Goal: Information Seeking & Learning: Learn about a topic

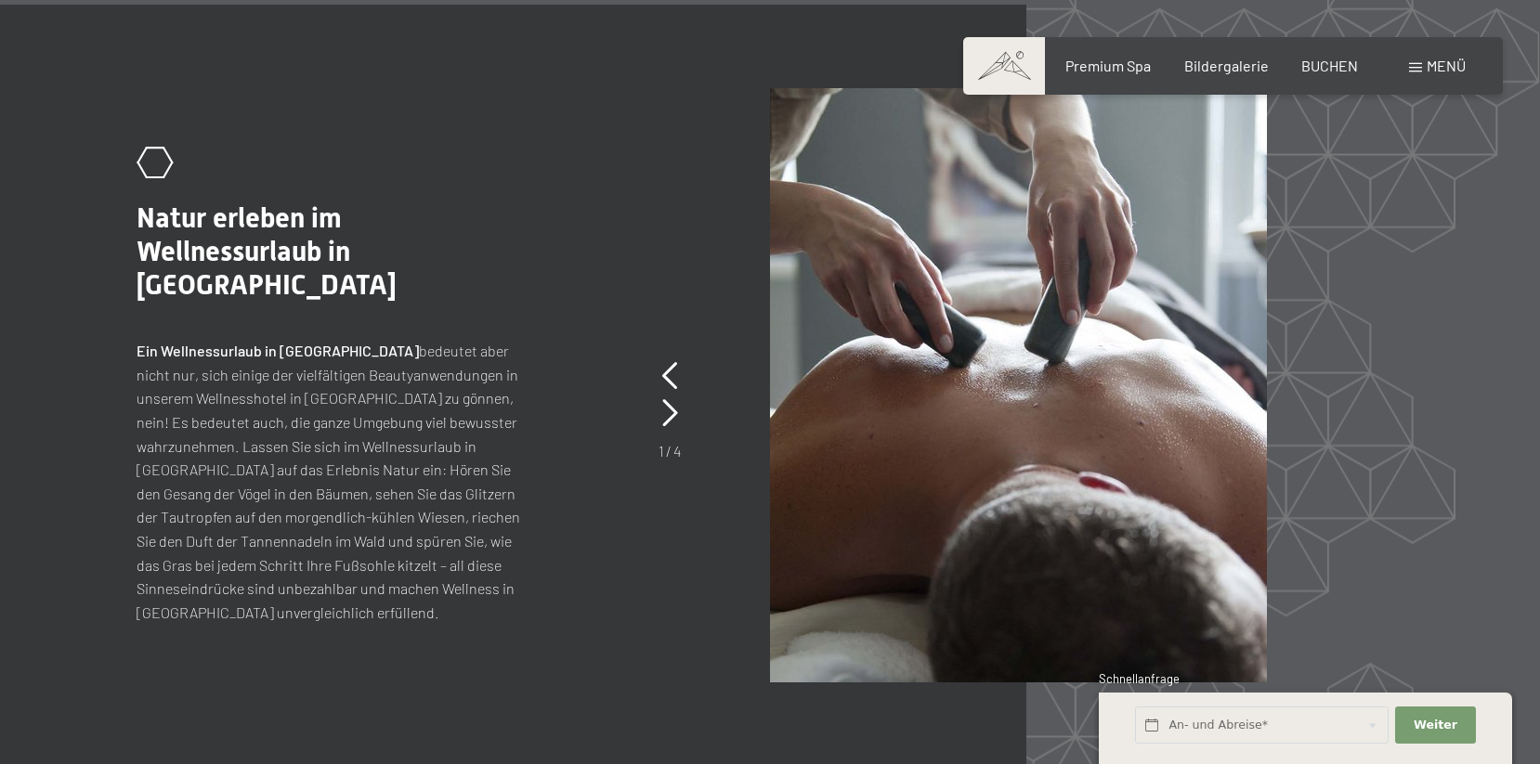
scroll to position [7721, 0]
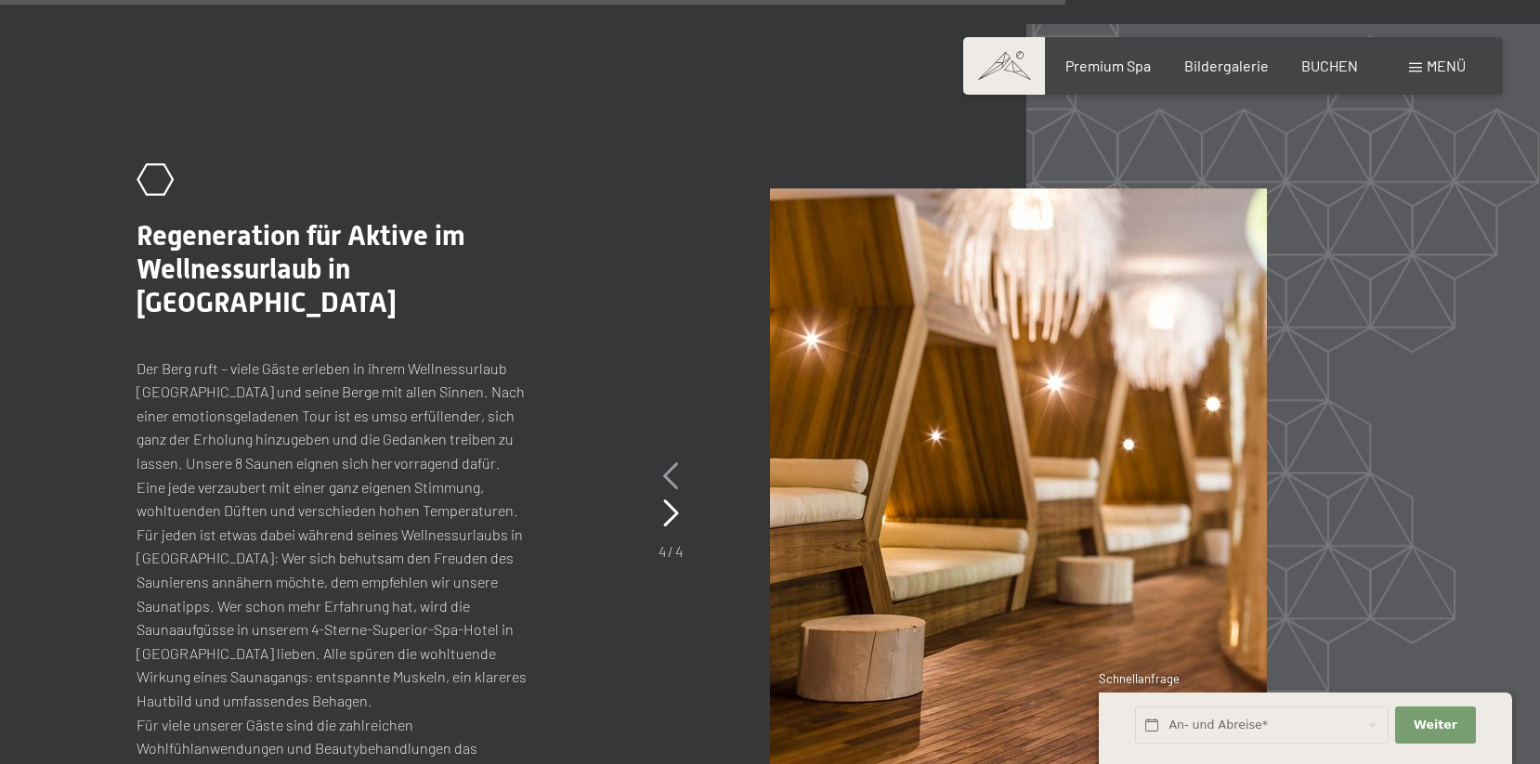
click at [671, 463] on icon at bounding box center [671, 477] width 16 height 28
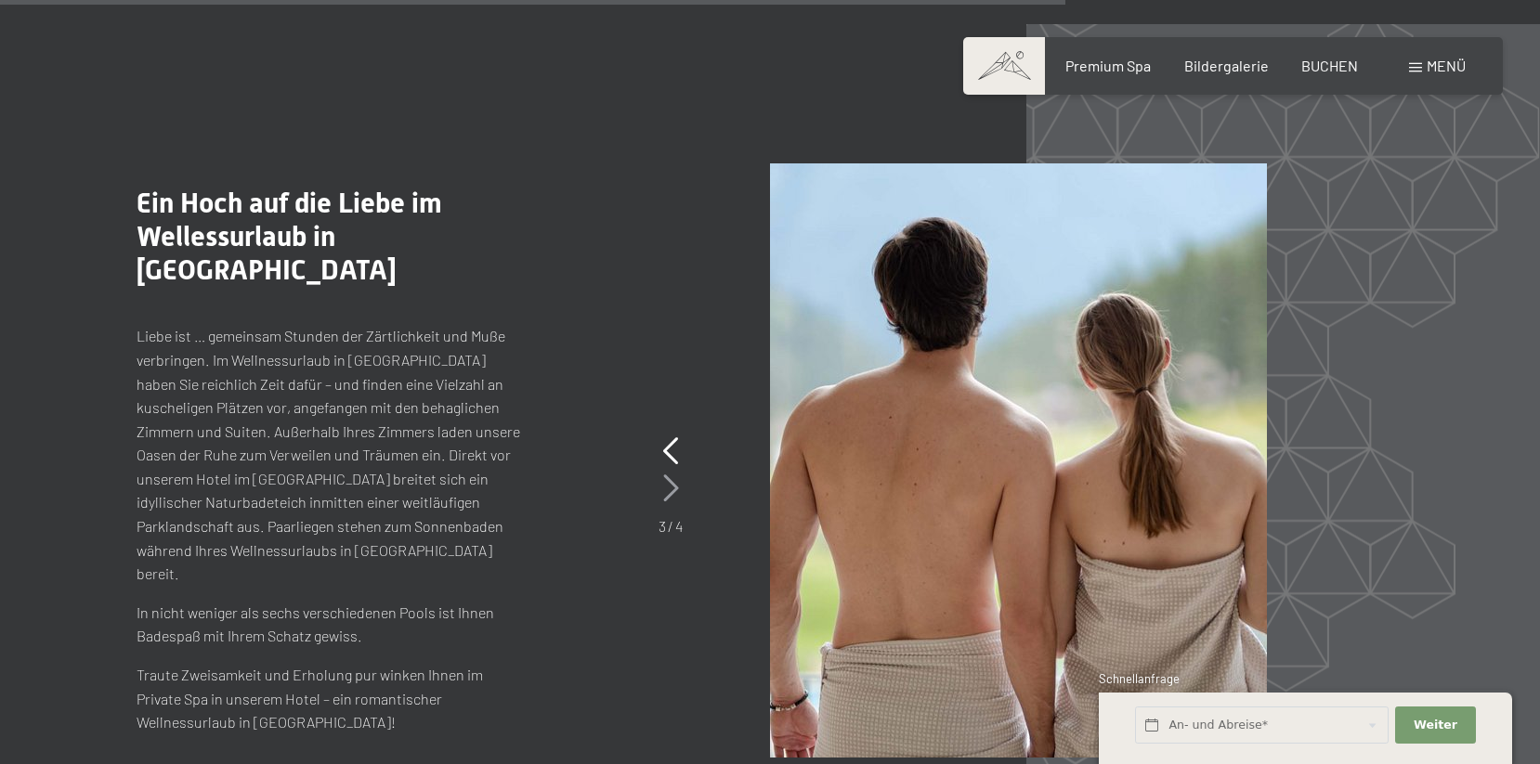
click at [675, 477] on icon at bounding box center [671, 489] width 16 height 28
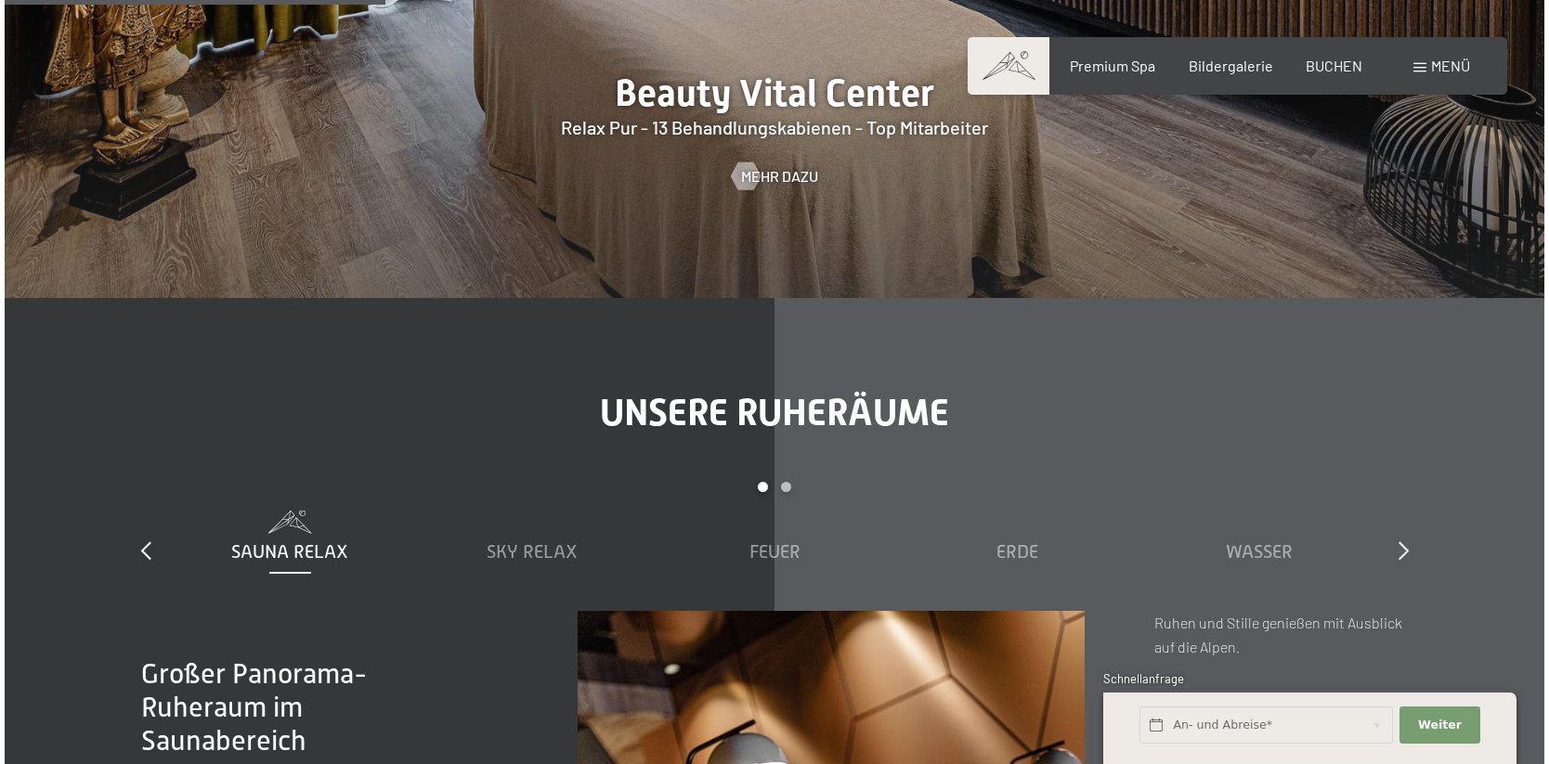
scroll to position [2113, 0]
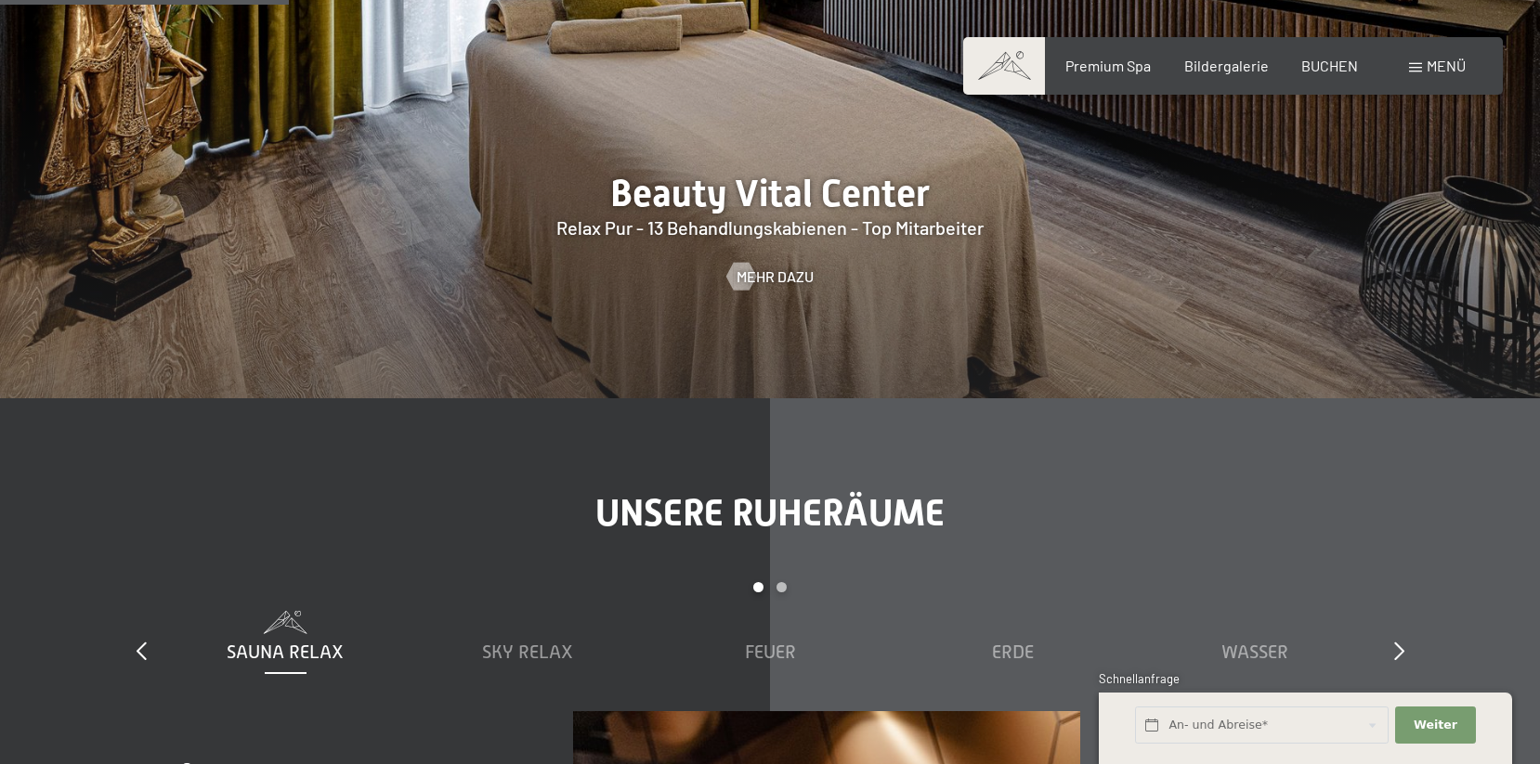
click at [1425, 72] on div "Menü" at bounding box center [1437, 66] width 57 height 20
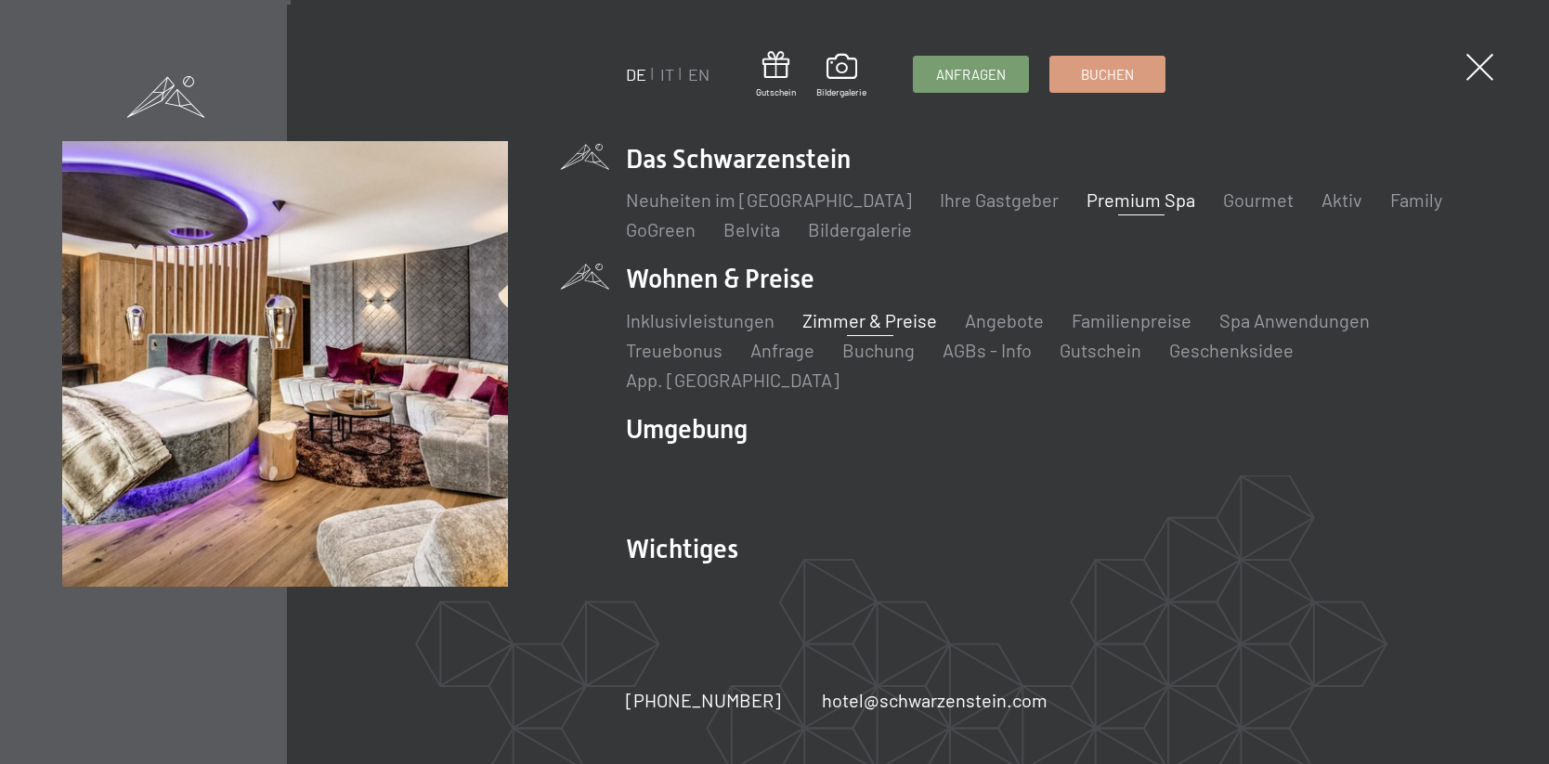
click at [902, 332] on link "Zimmer & Preise" at bounding box center [869, 320] width 135 height 22
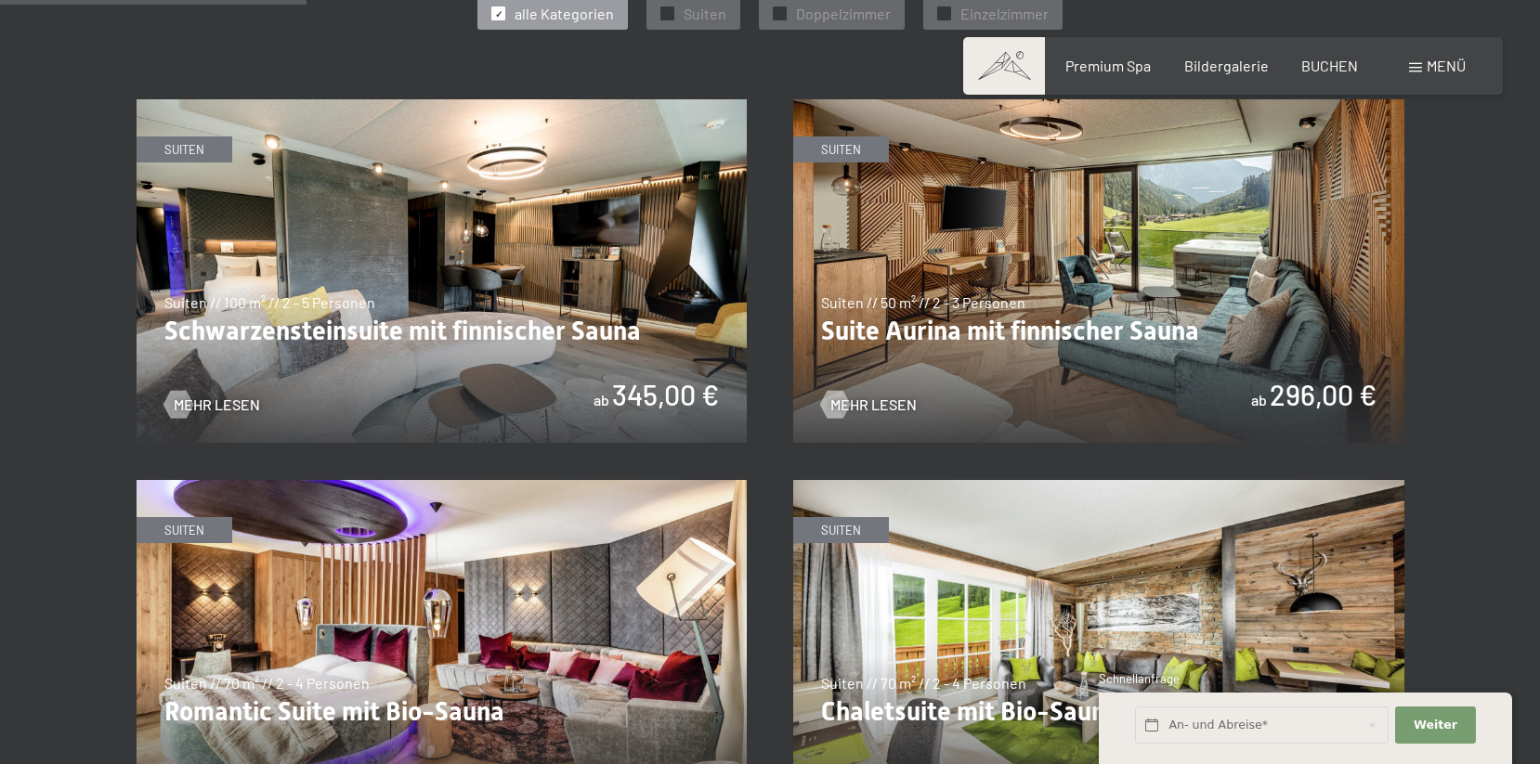
scroll to position [1178, 0]
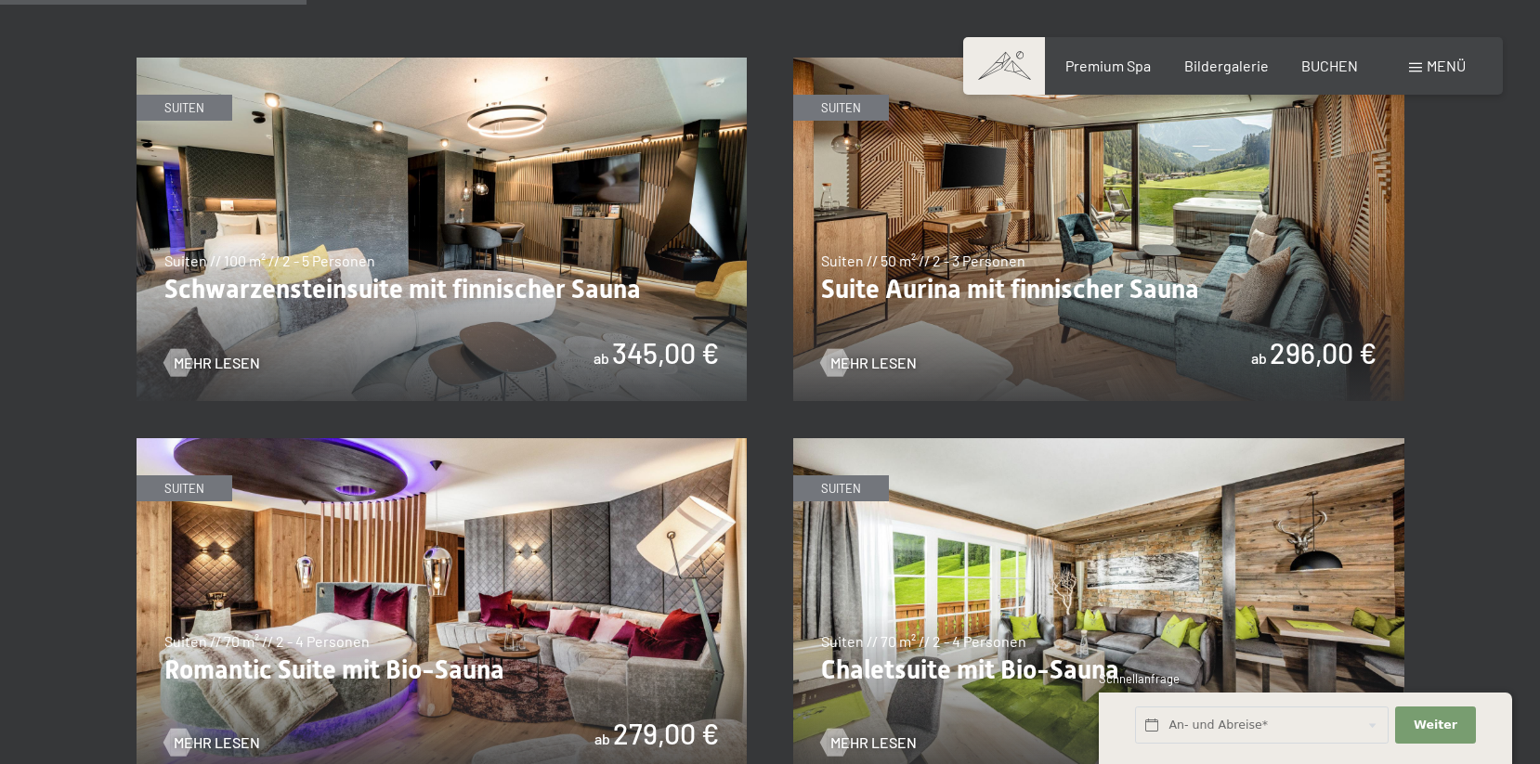
click at [507, 262] on img at bounding box center [442, 230] width 611 height 344
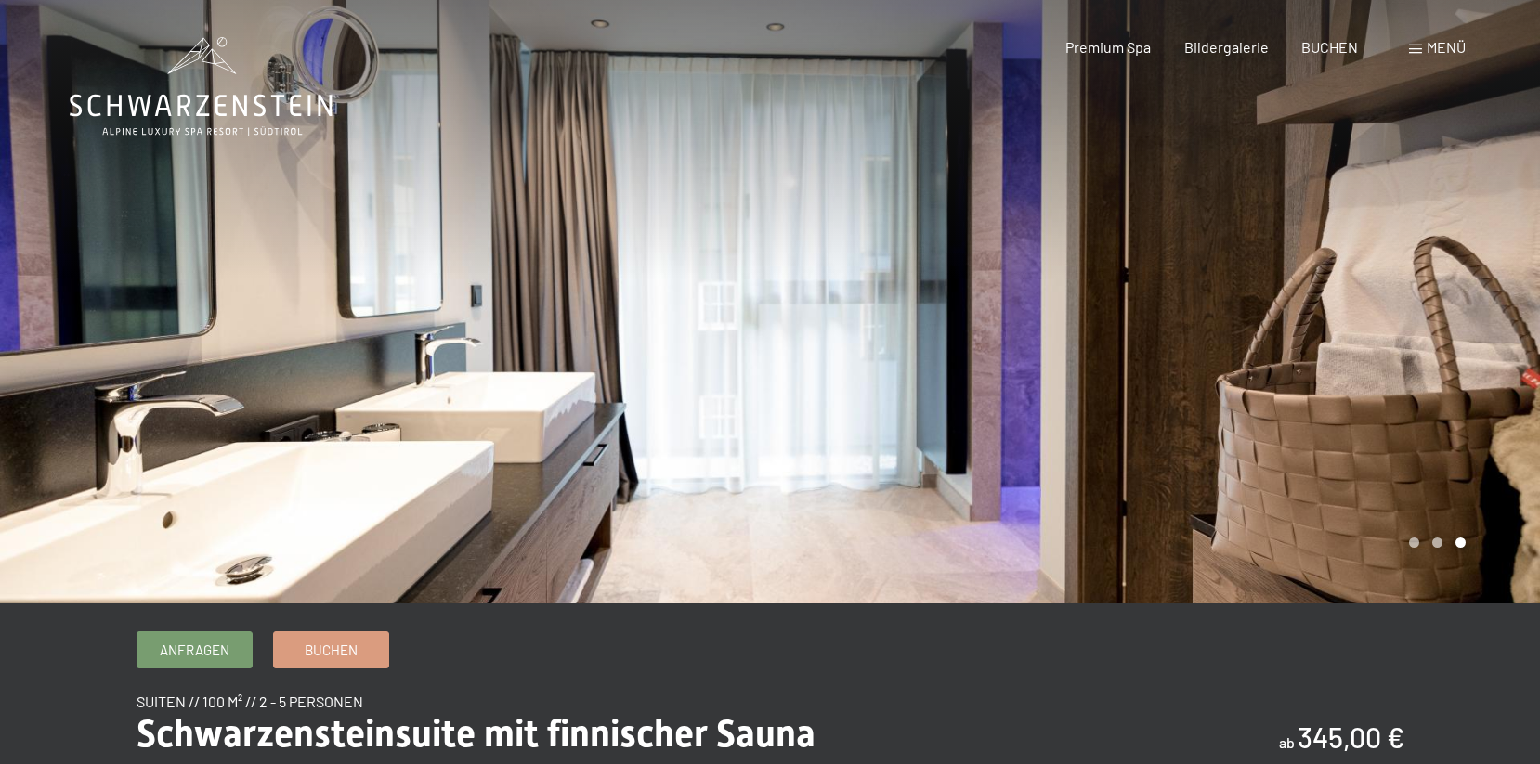
click at [215, 235] on div at bounding box center [385, 302] width 770 height 604
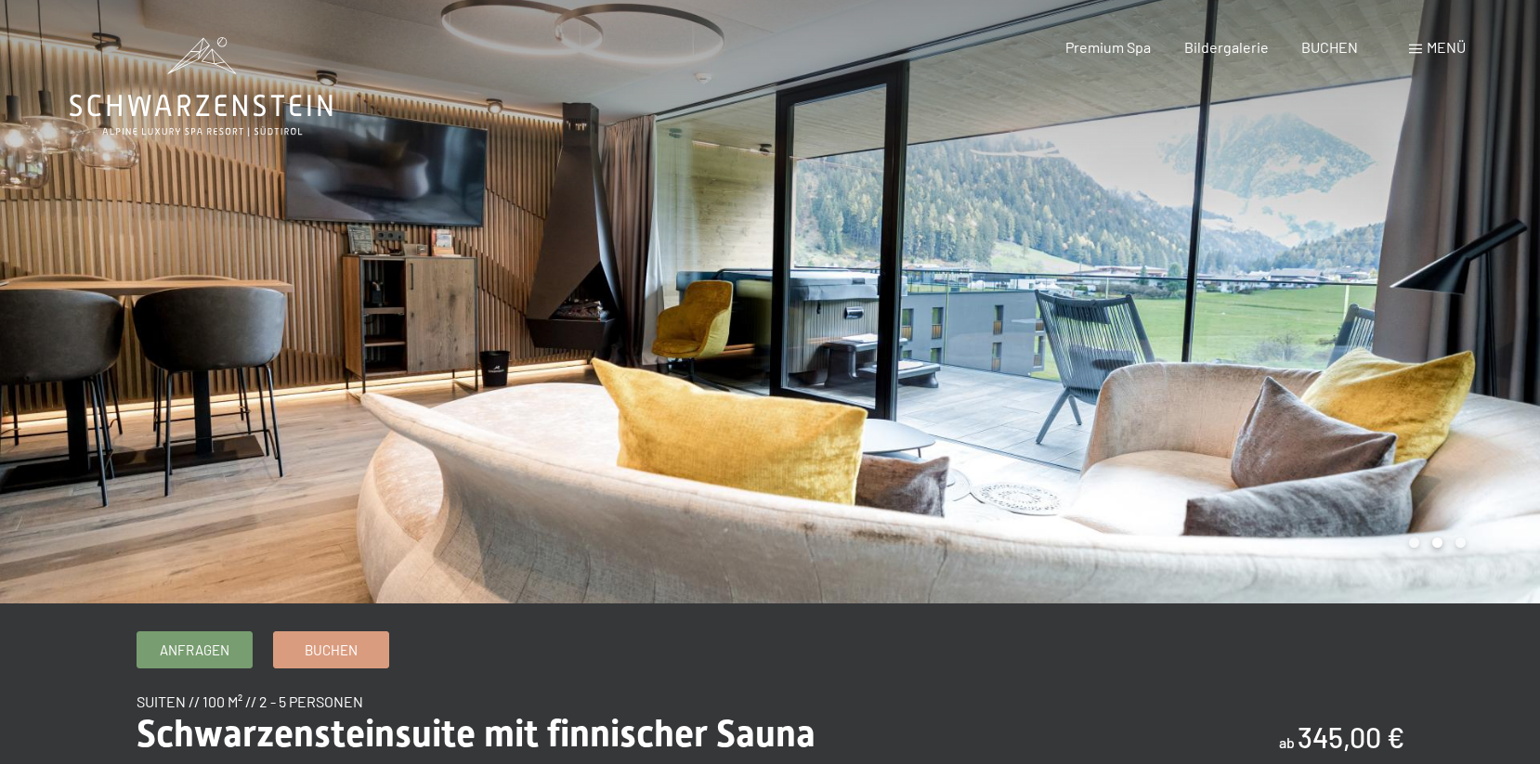
click at [1299, 174] on div at bounding box center [1155, 302] width 770 height 604
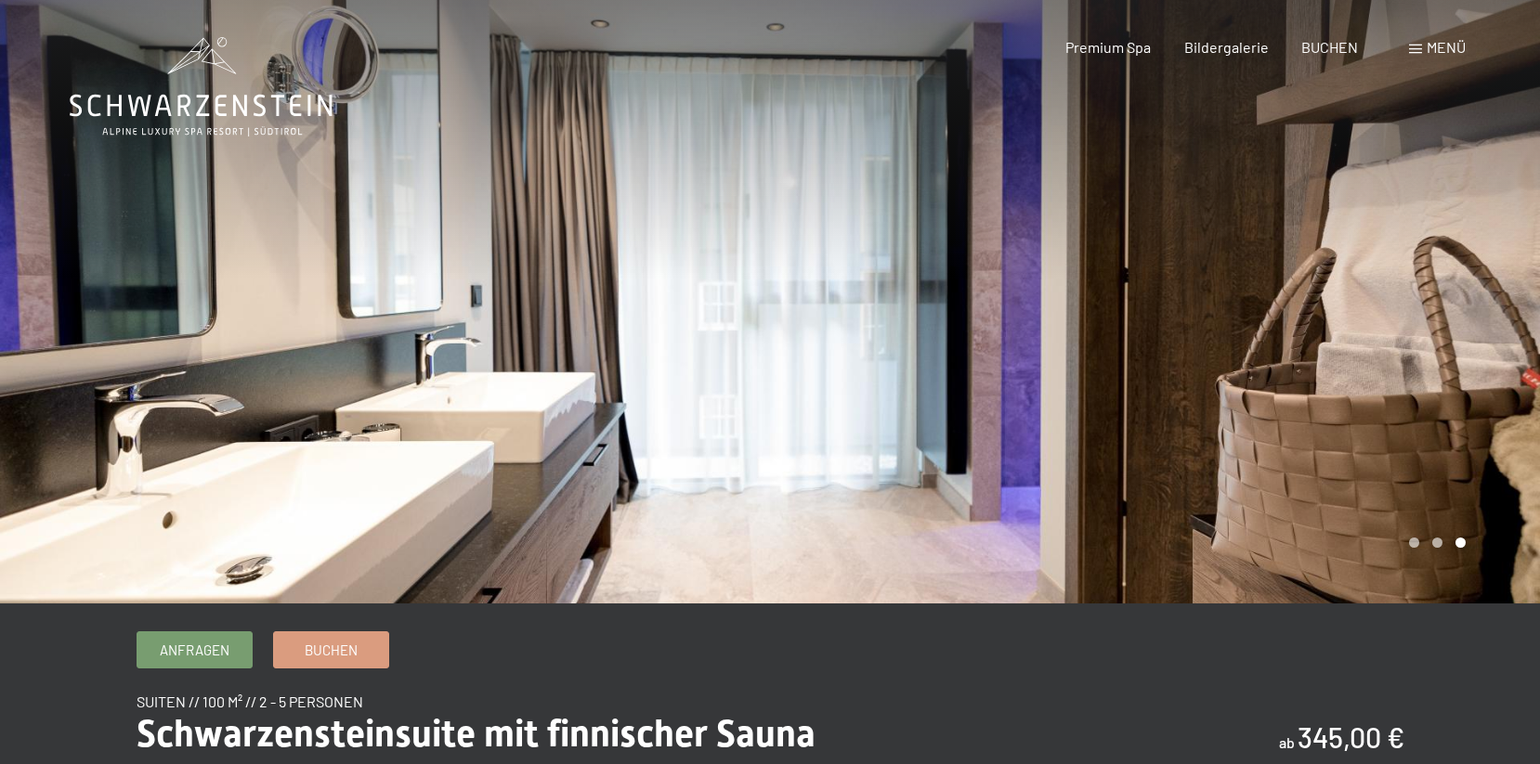
click at [1299, 174] on div at bounding box center [1155, 302] width 770 height 604
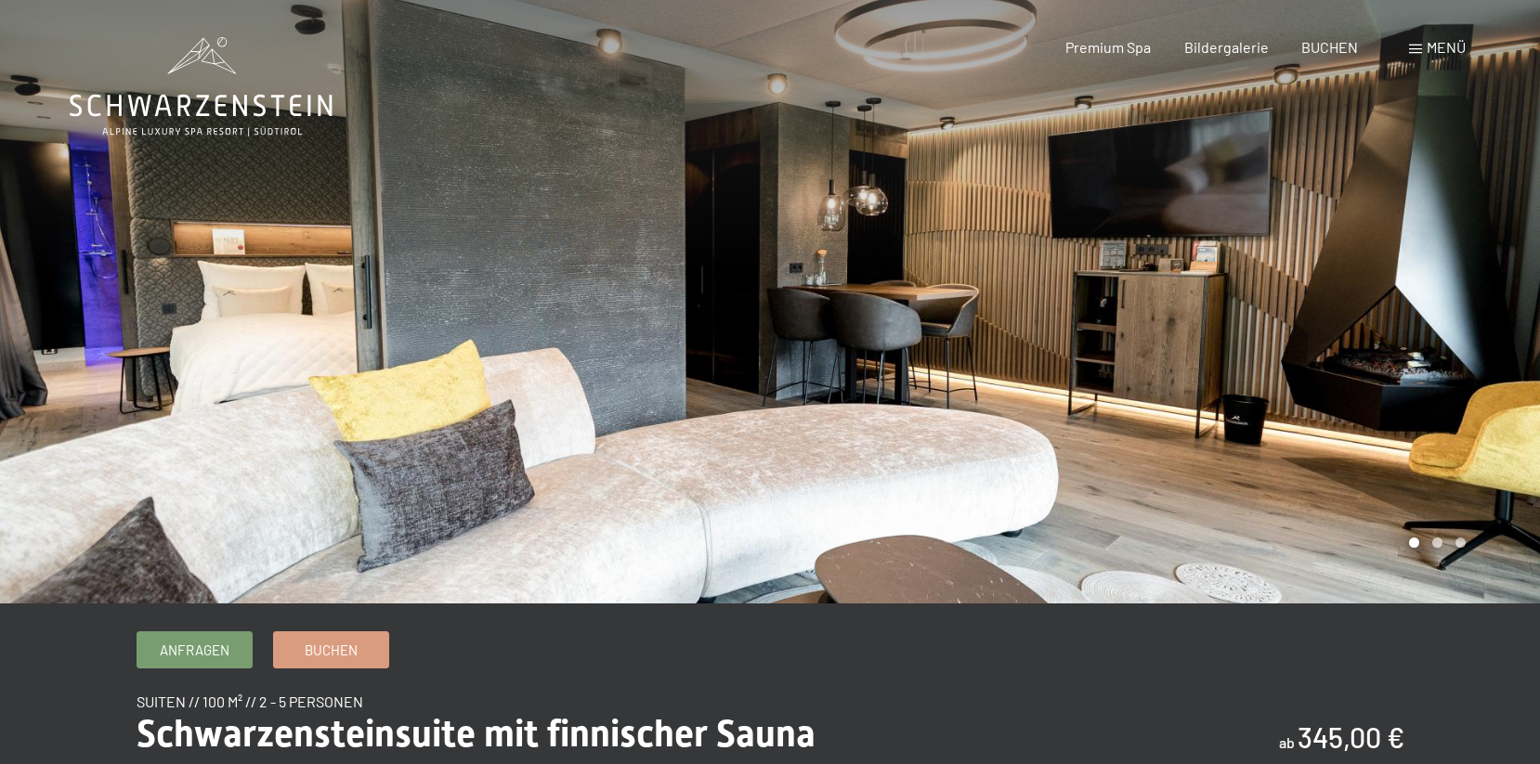
click at [1299, 174] on div at bounding box center [1155, 302] width 770 height 604
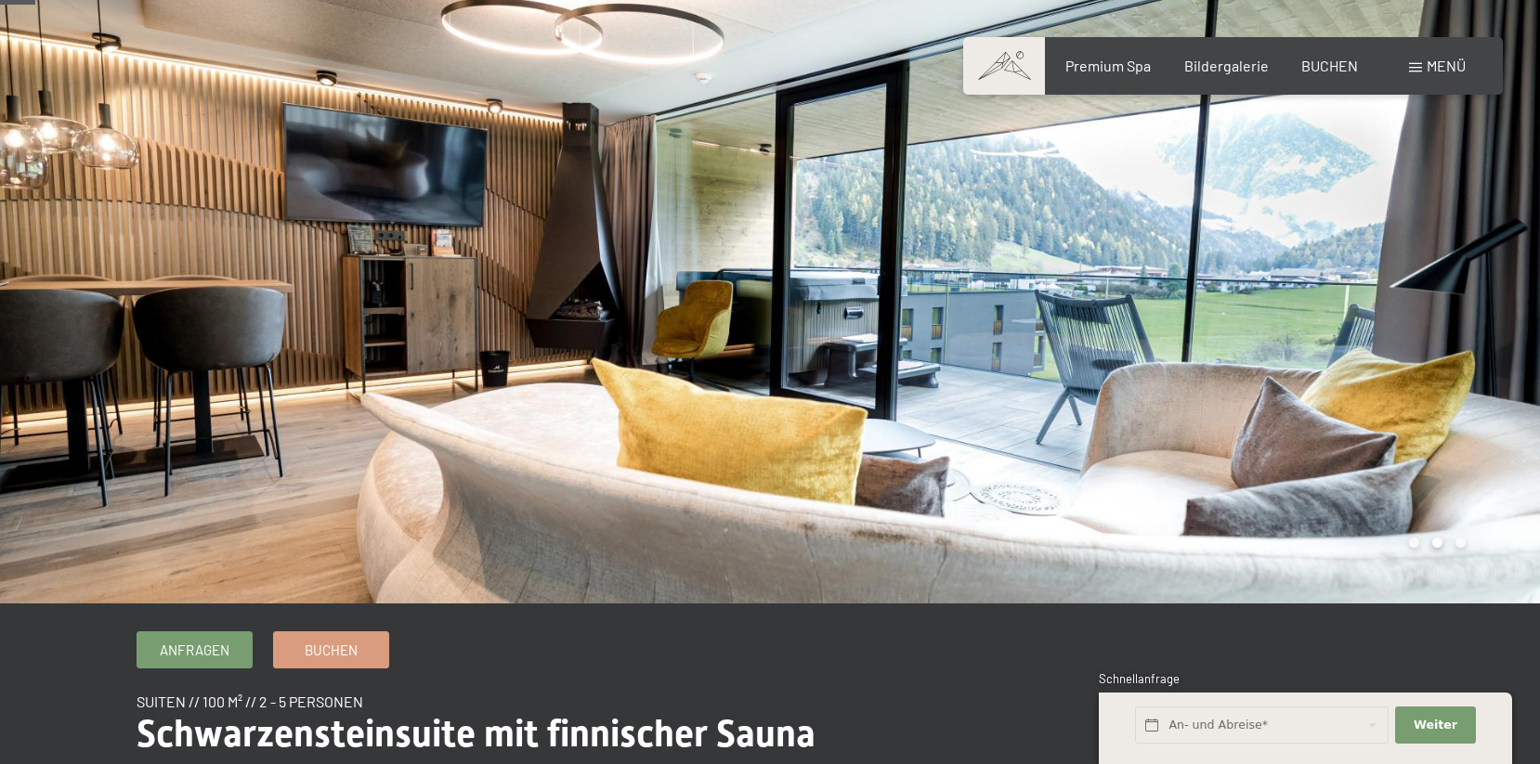
scroll to position [669, 0]
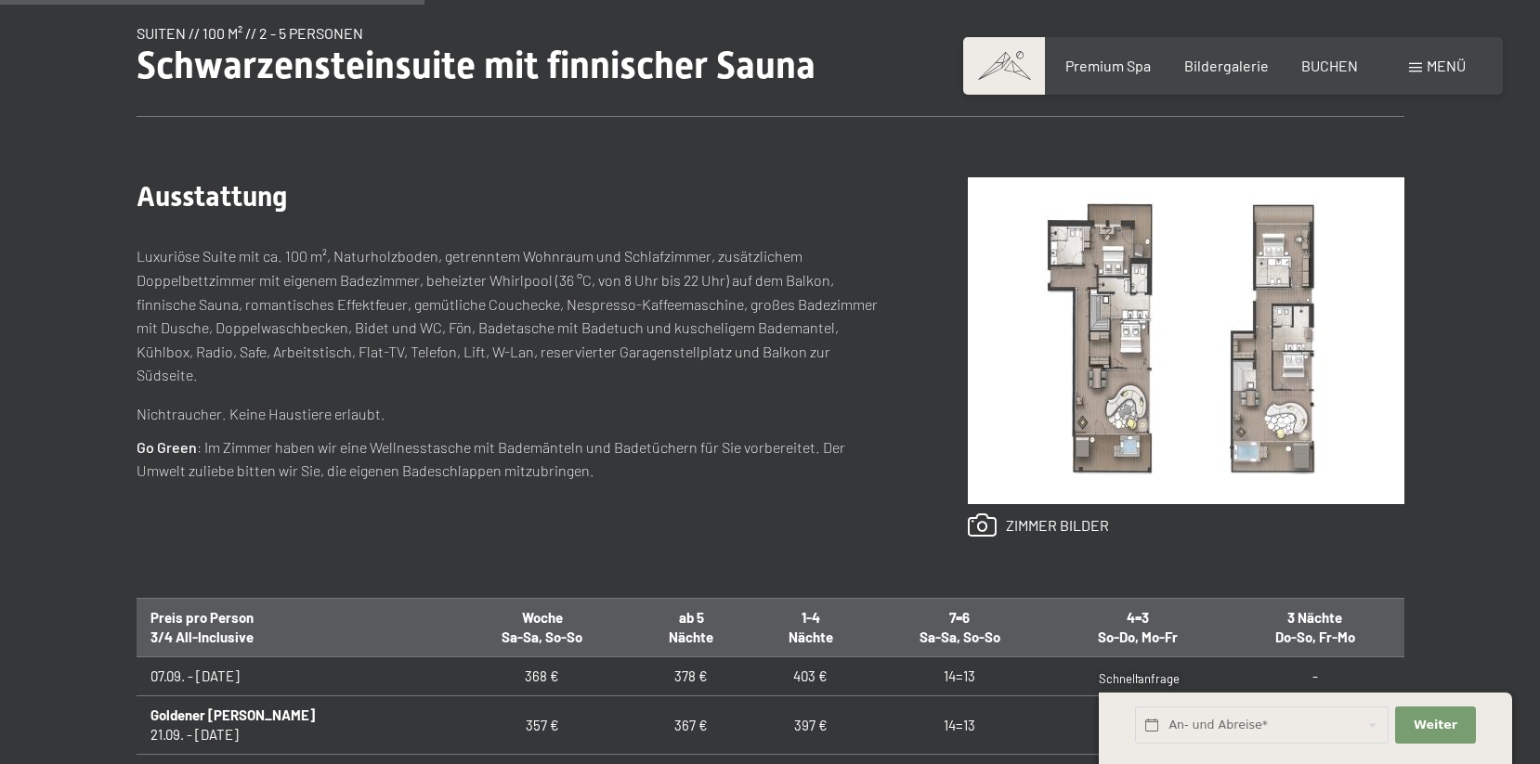
click at [1105, 345] on img at bounding box center [1186, 340] width 437 height 327
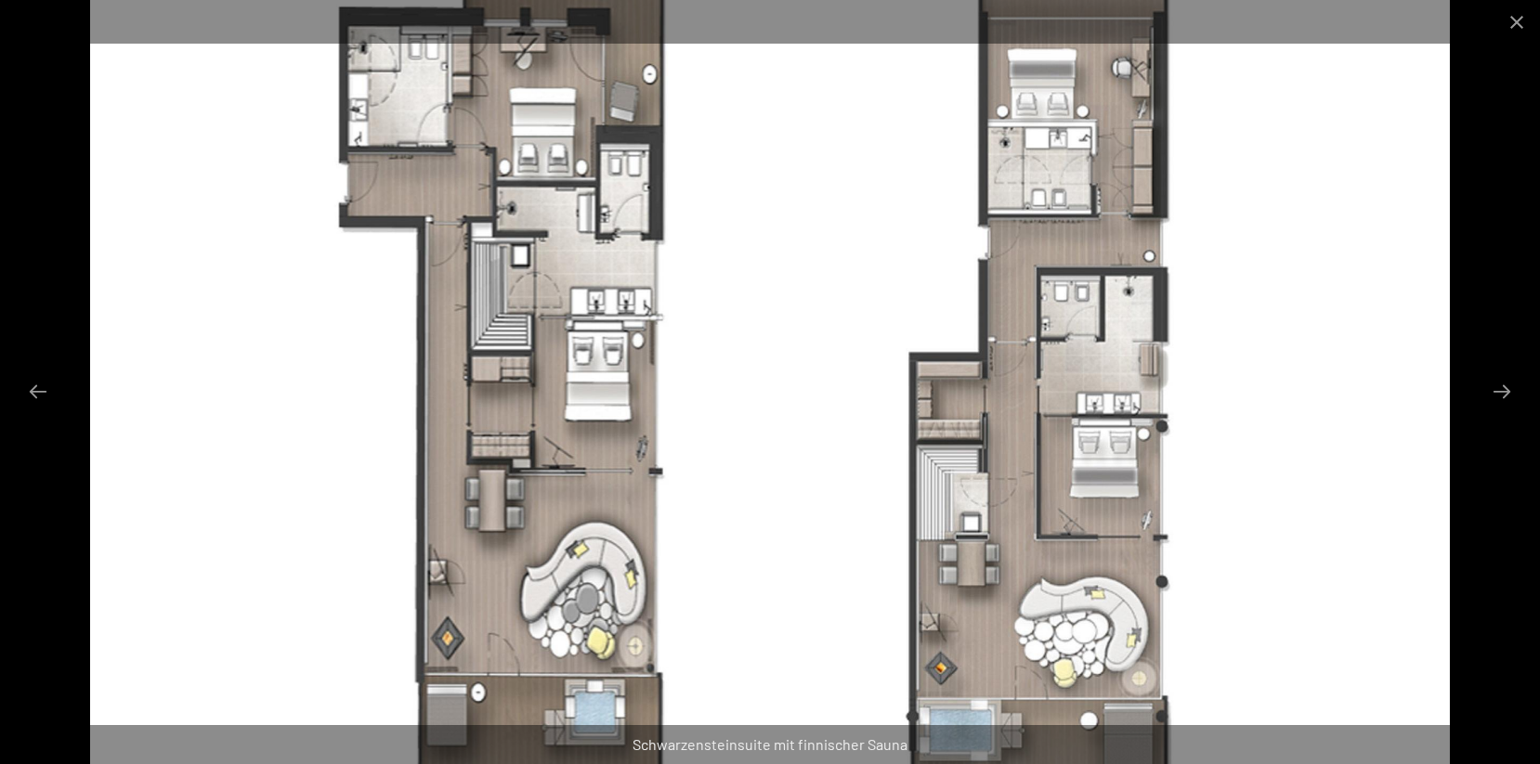
click at [550, 511] on img at bounding box center [769, 382] width 1359 height 764
click at [1515, 13] on button "Close gallery" at bounding box center [1516, 22] width 46 height 44
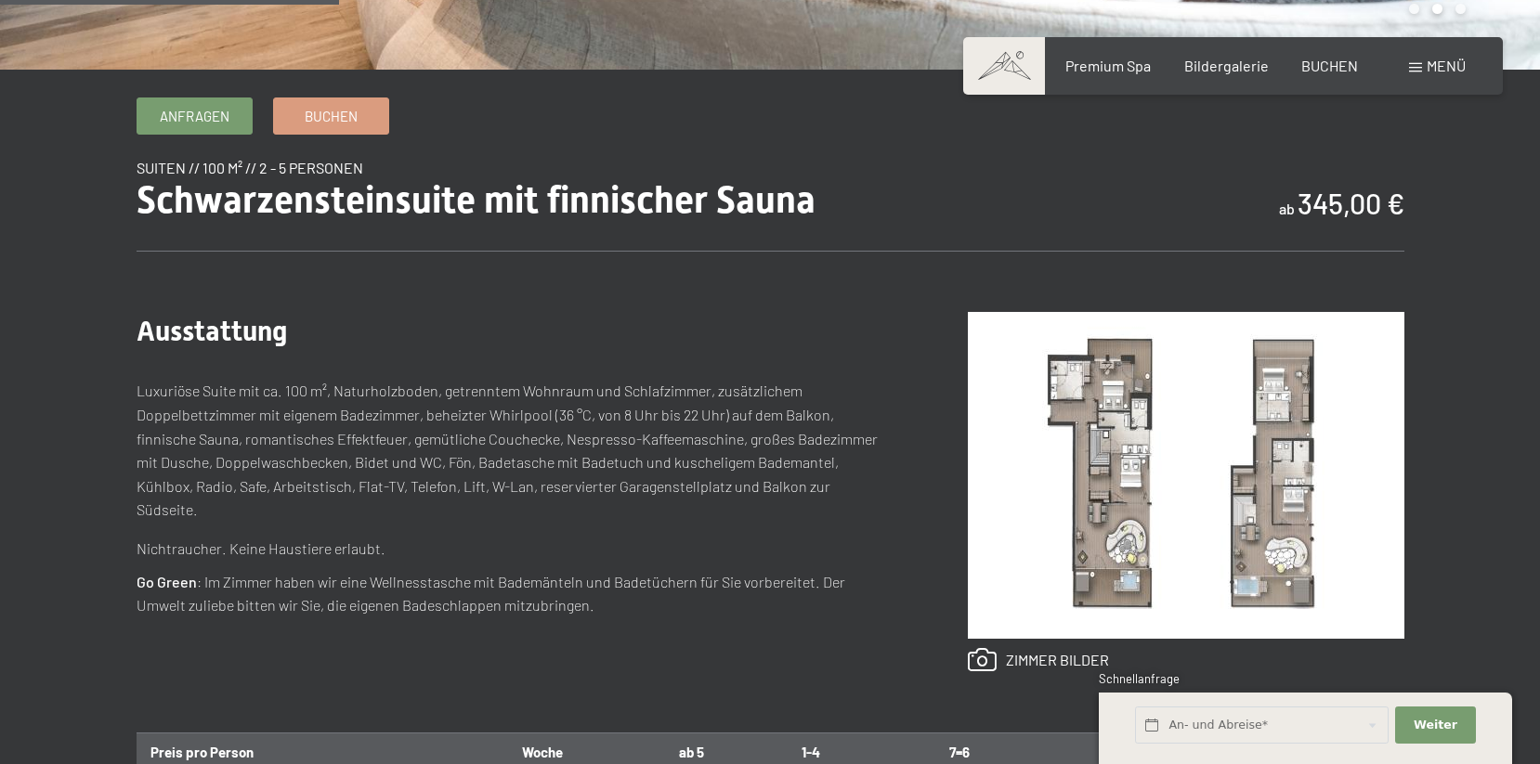
scroll to position [684, 0]
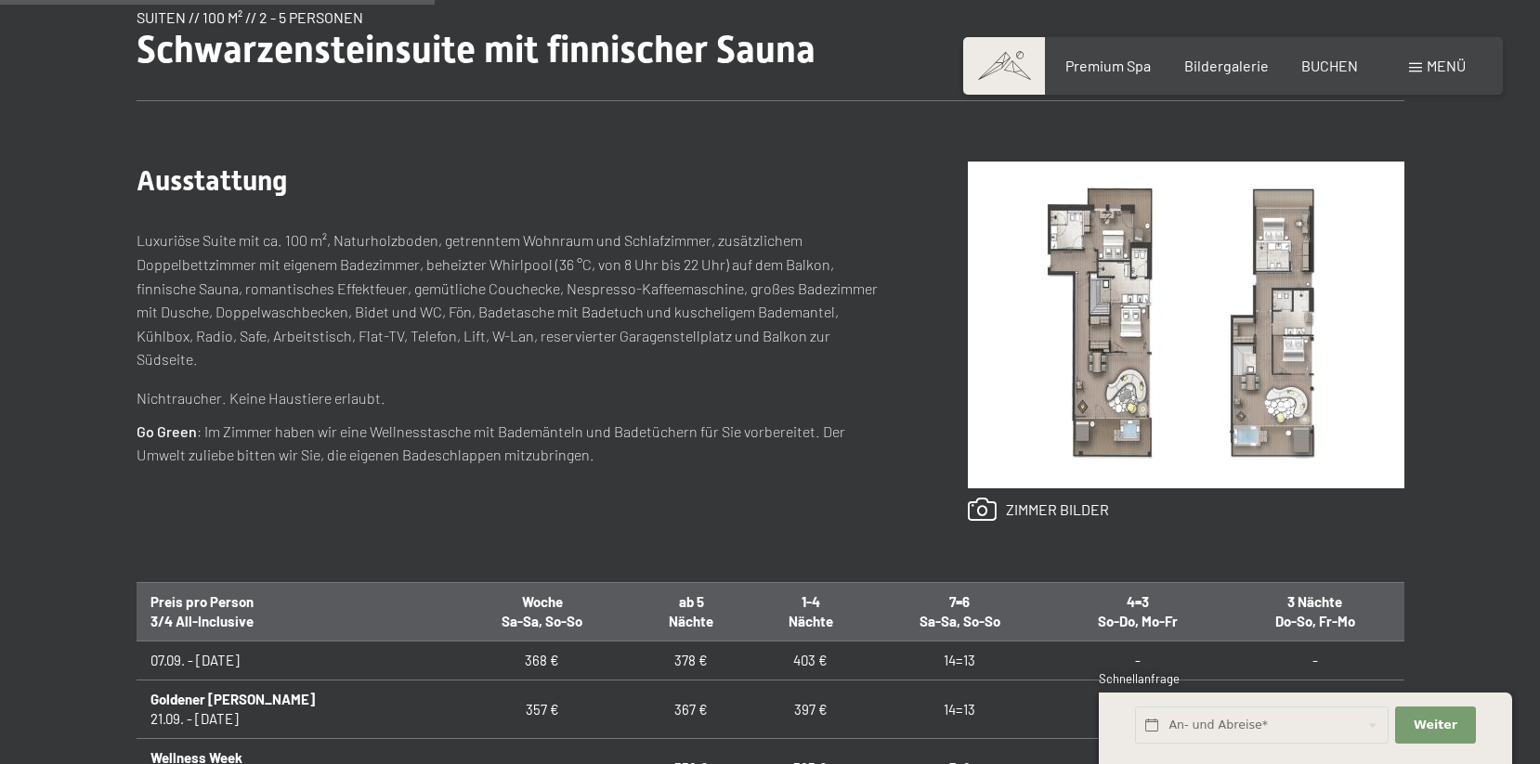
click at [1029, 401] on img at bounding box center [1186, 325] width 437 height 327
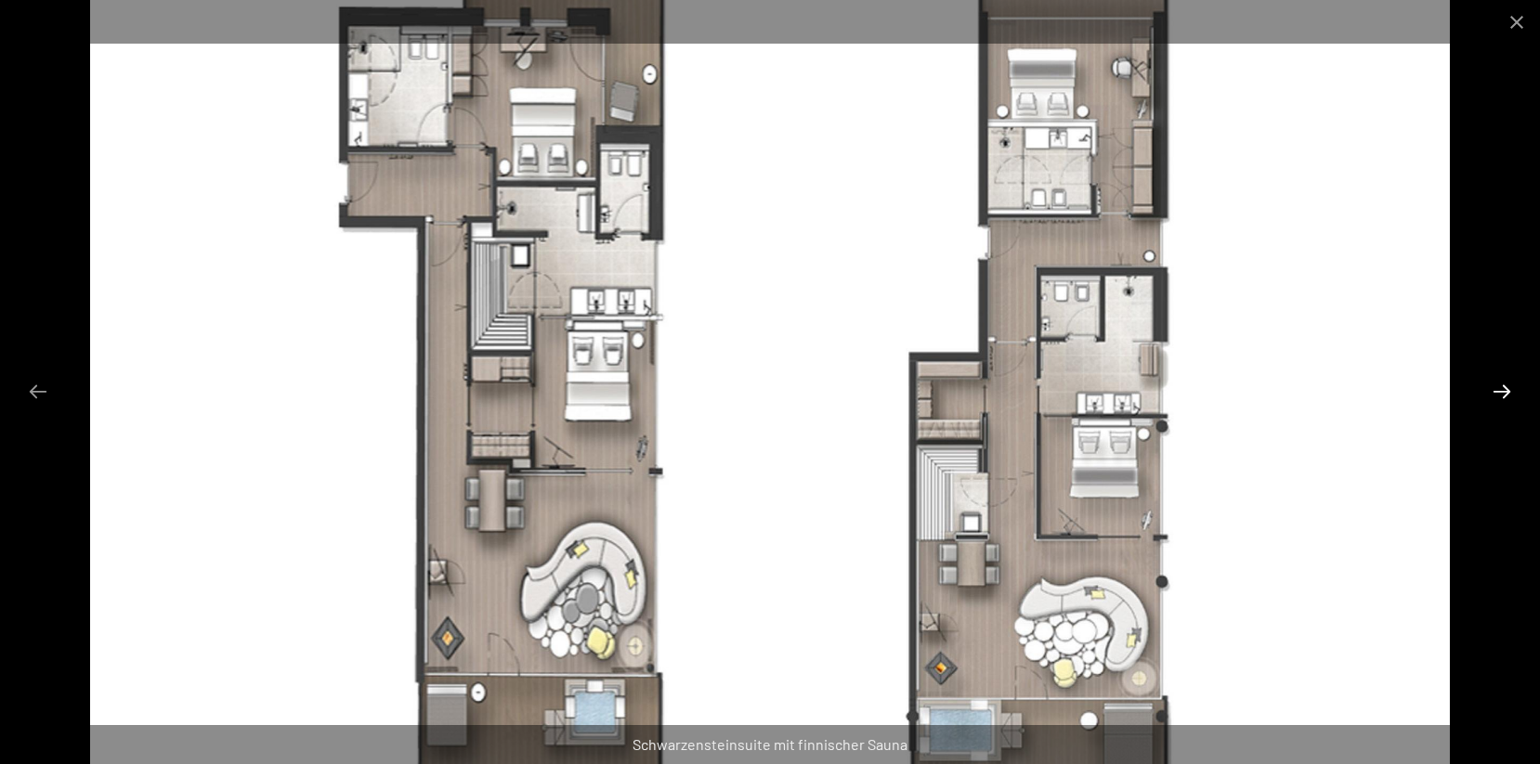
click at [1492, 388] on button "Next slide" at bounding box center [1501, 391] width 39 height 36
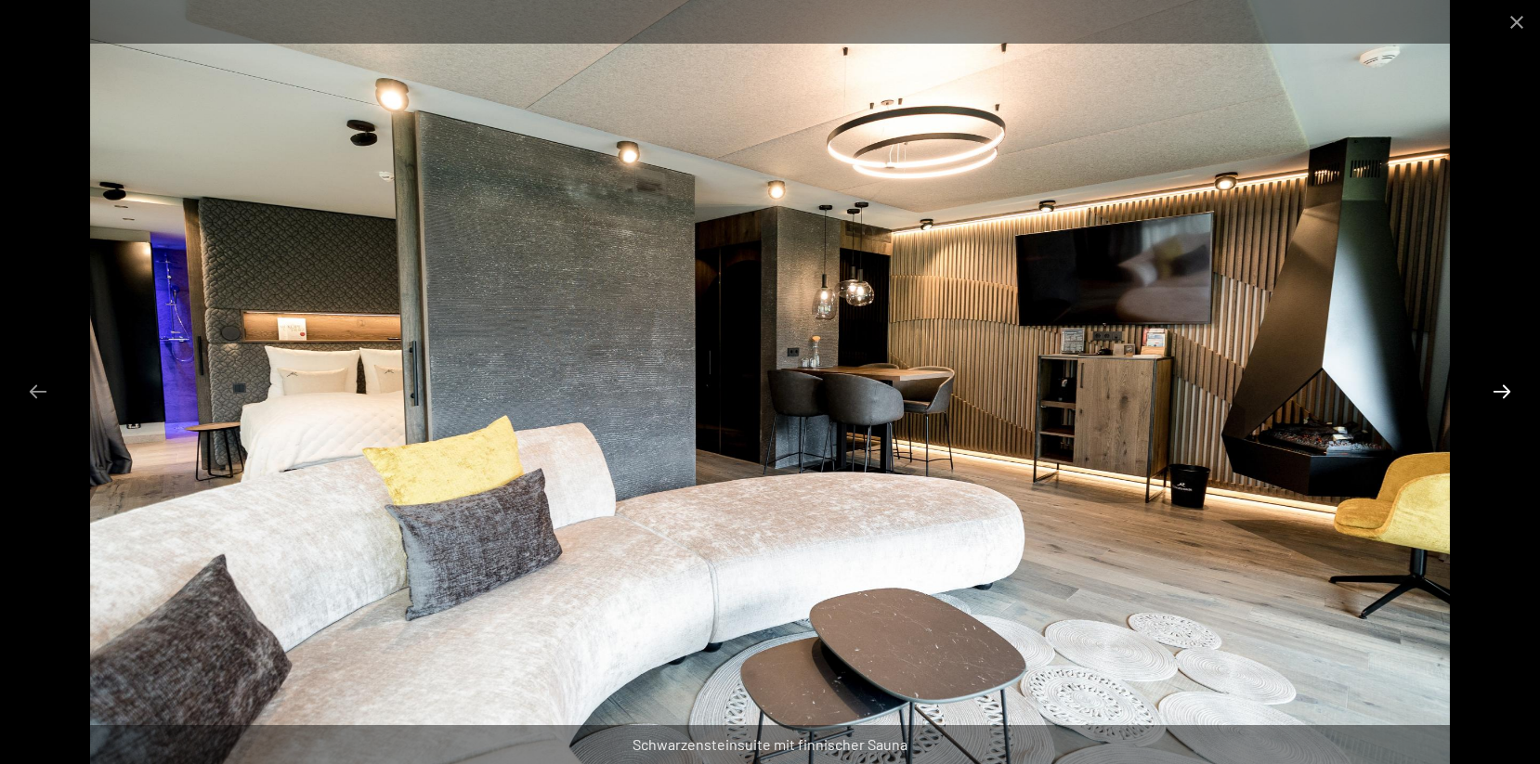
click at [1492, 388] on button "Next slide" at bounding box center [1501, 391] width 39 height 36
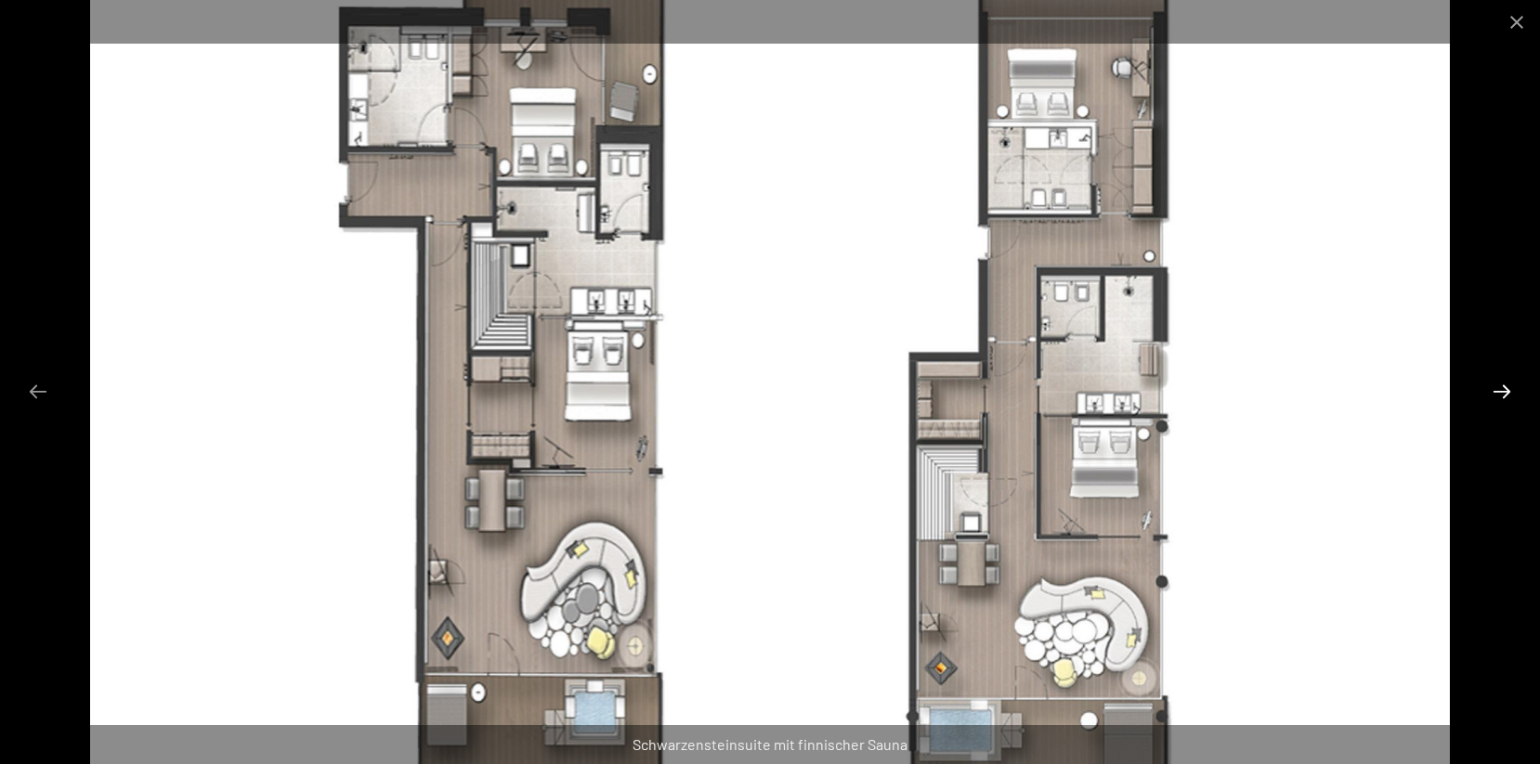
click at [1492, 388] on button "Next slide" at bounding box center [1501, 391] width 39 height 36
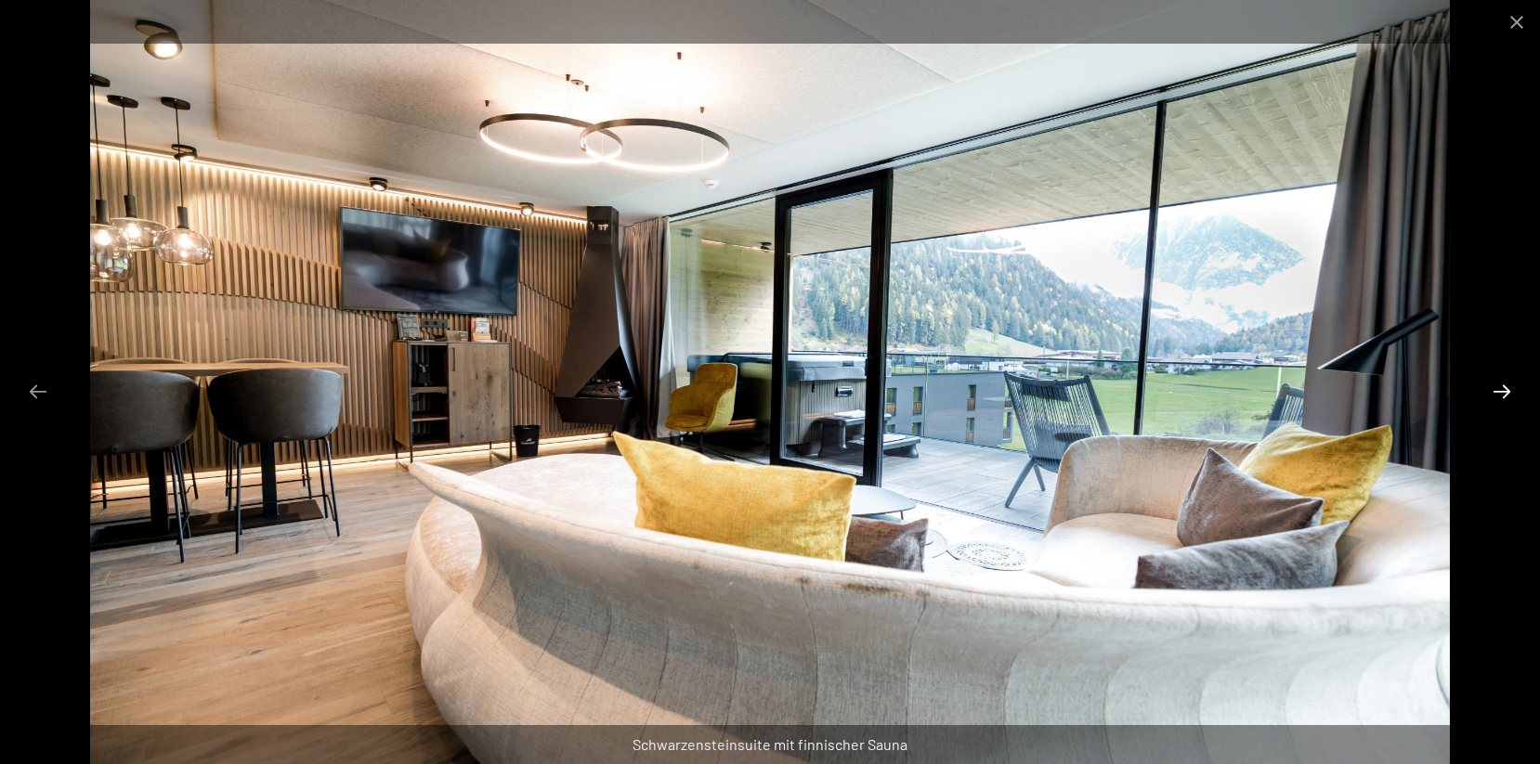
click at [1492, 388] on button "Next slide" at bounding box center [1501, 391] width 39 height 36
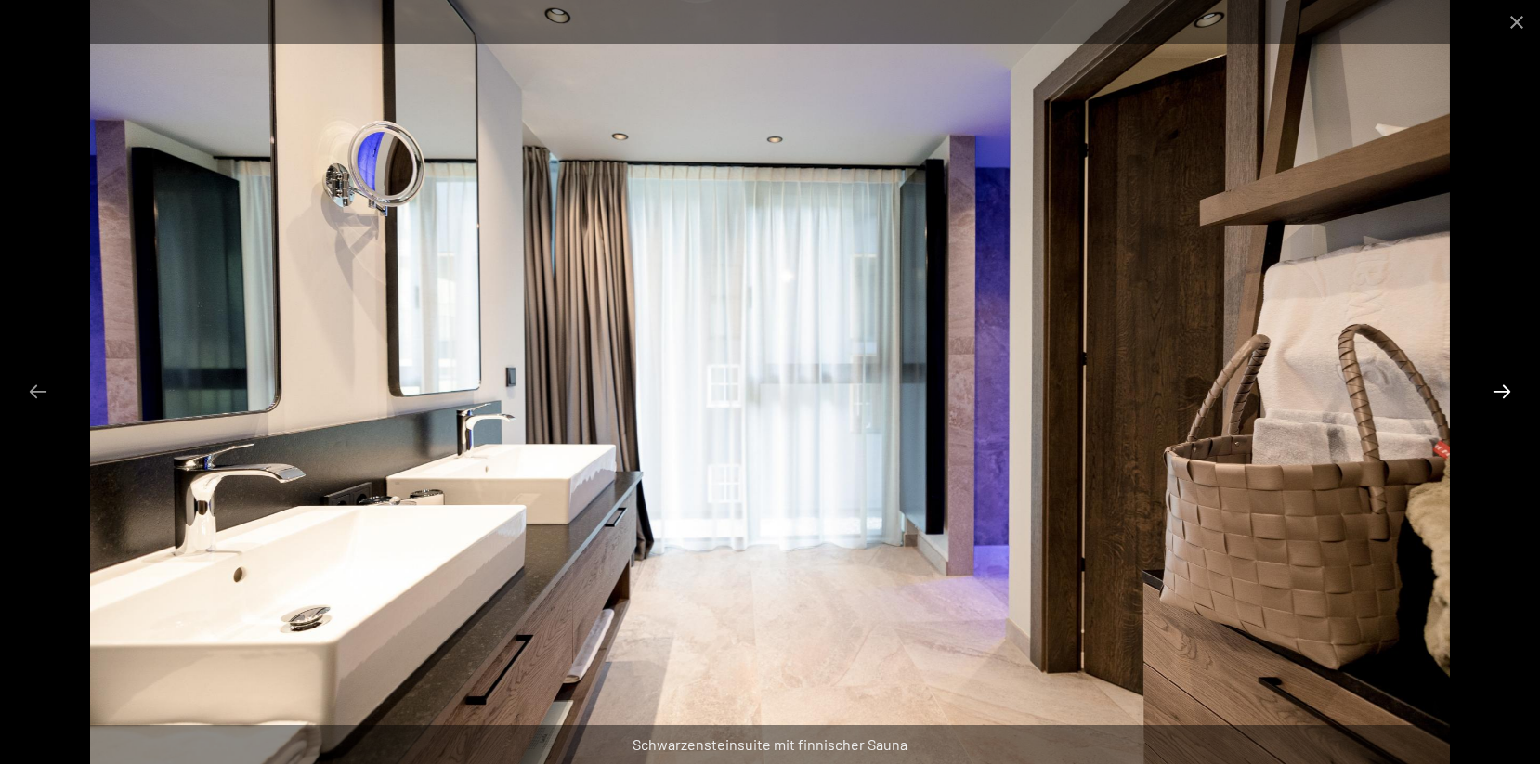
click at [1492, 388] on button "Next slide" at bounding box center [1501, 391] width 39 height 36
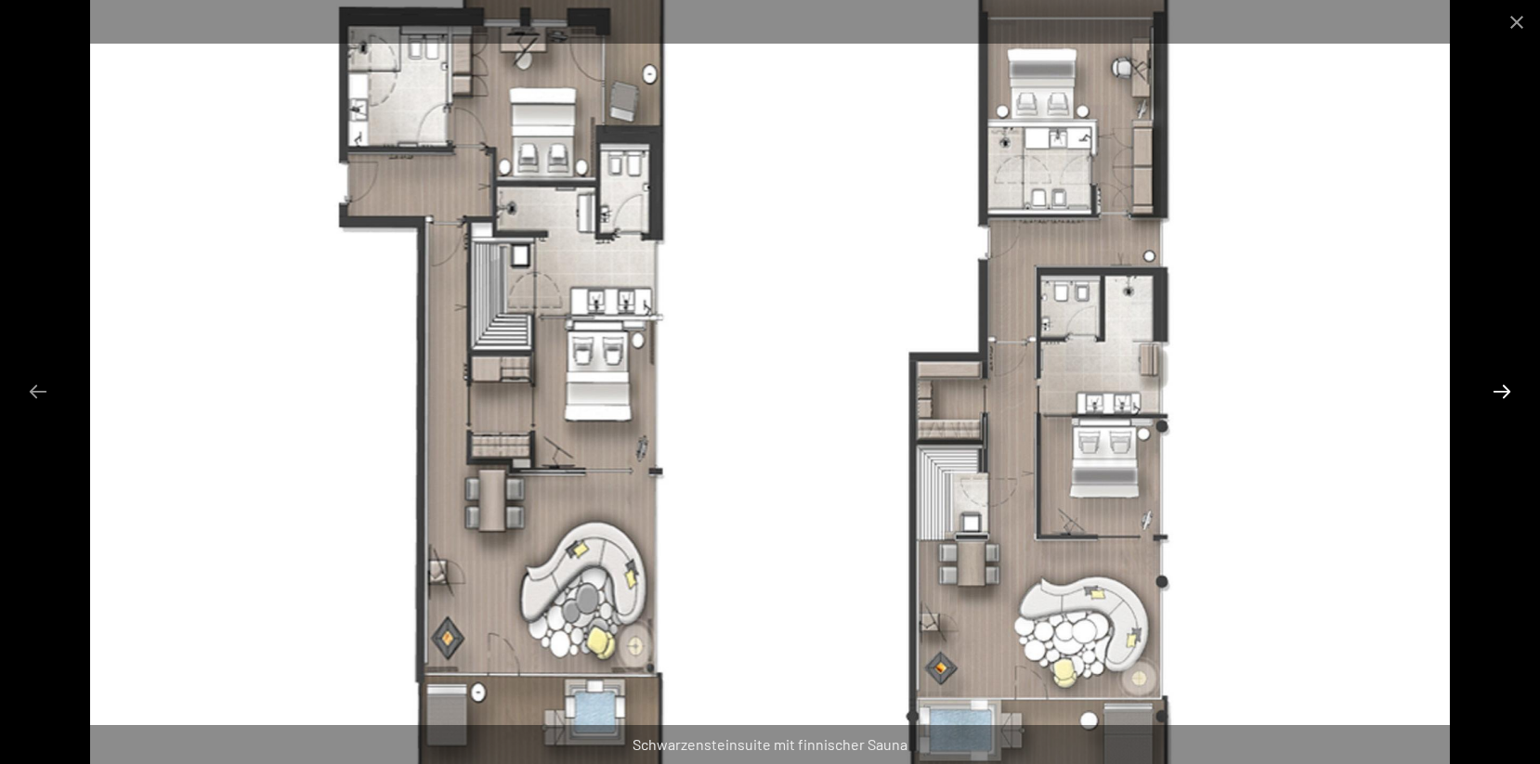
click at [1492, 388] on button "Next slide" at bounding box center [1501, 391] width 39 height 36
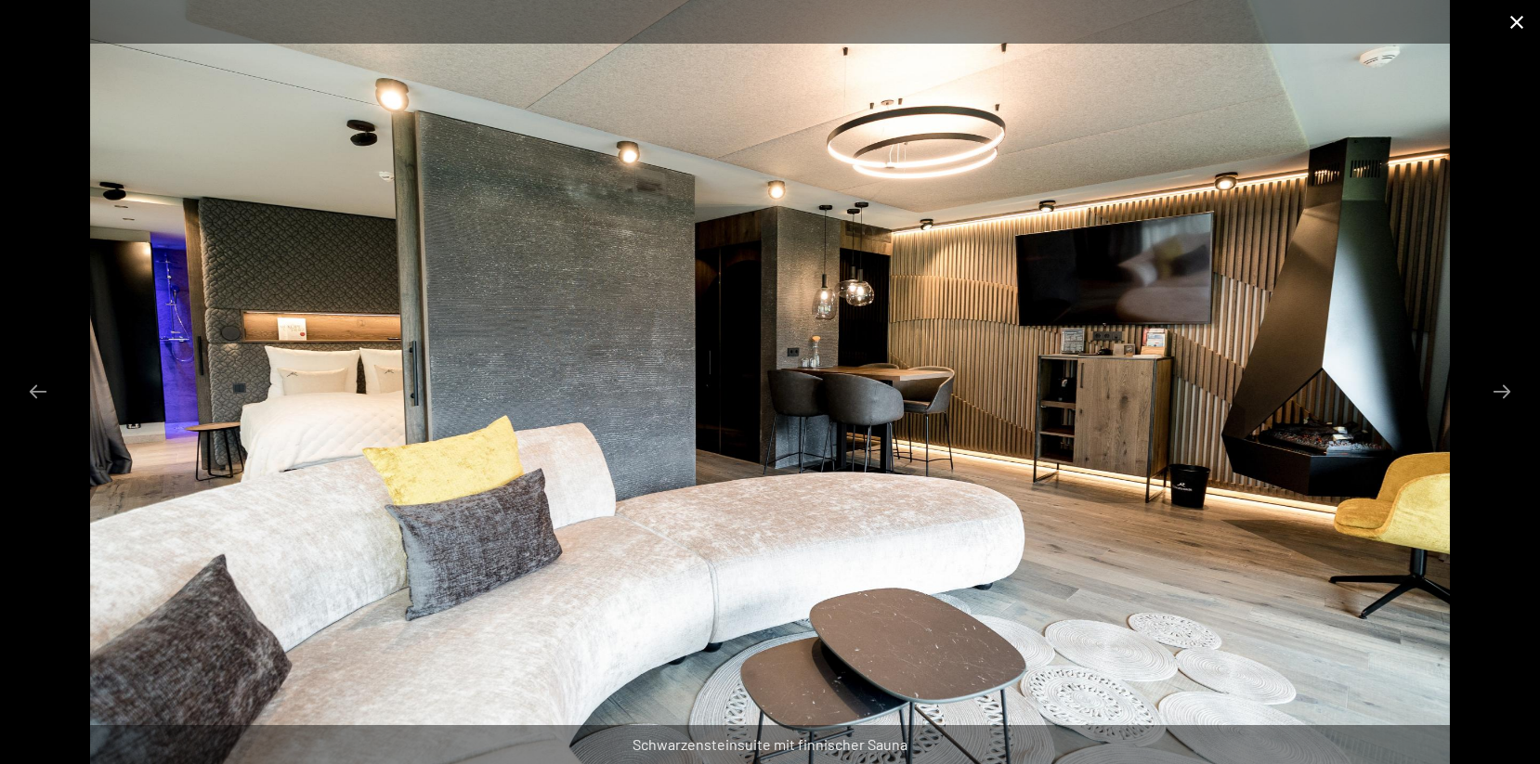
click at [1523, 26] on button "Close gallery" at bounding box center [1516, 22] width 46 height 44
